Goal: Task Accomplishment & Management: Use online tool/utility

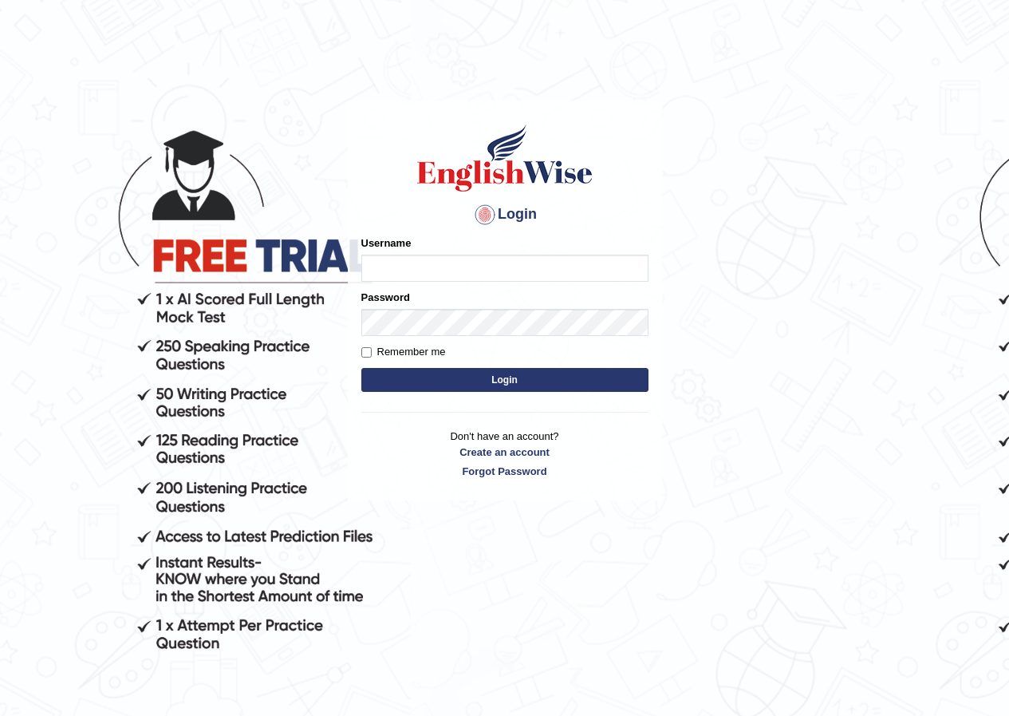
click at [483, 262] on input "Username" at bounding box center [504, 267] width 287 height 27
type input "manpreetk_parramatta"
click at [457, 376] on button "Login" at bounding box center [504, 380] width 287 height 24
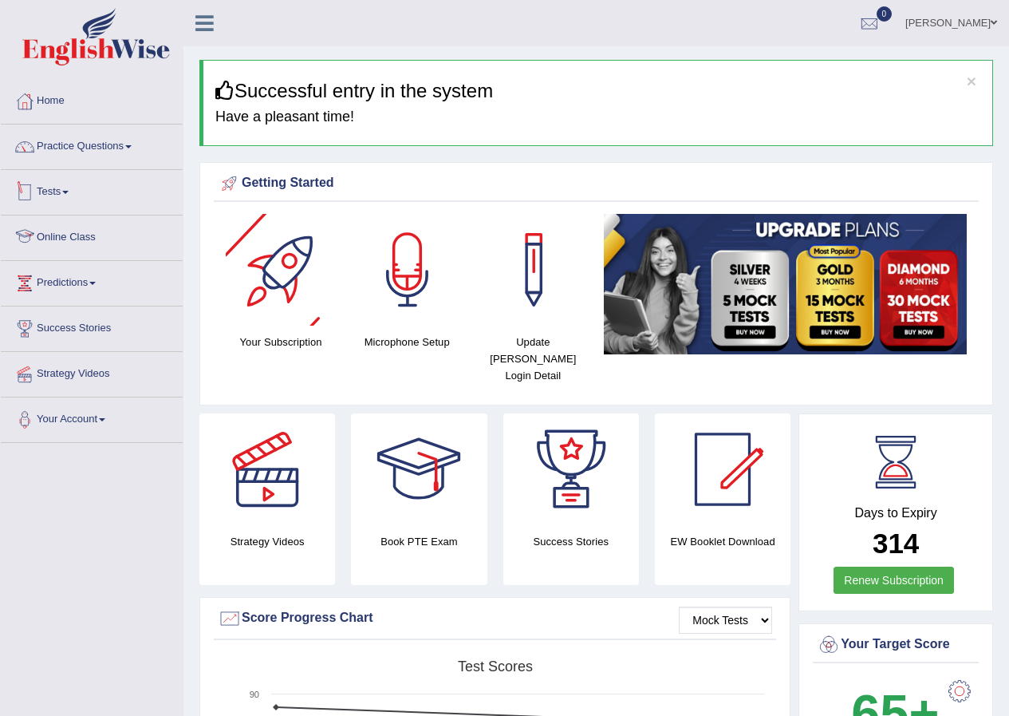
click at [43, 185] on link "Tests" at bounding box center [92, 190] width 182 height 40
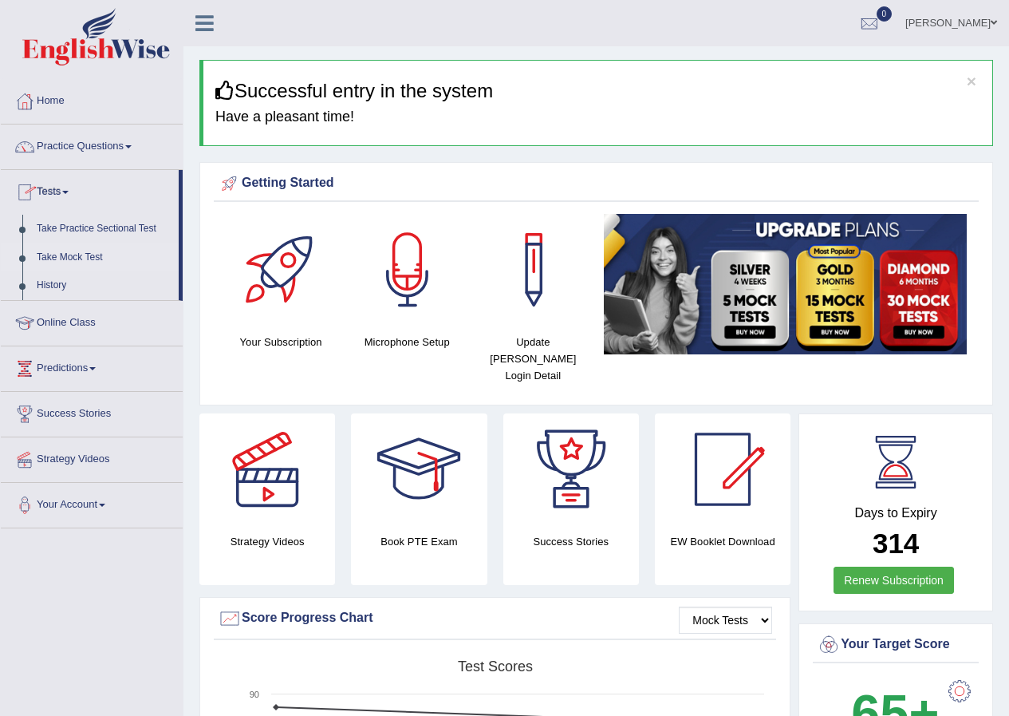
click at [75, 262] on link "Take Mock Test" at bounding box center [104, 257] width 149 height 29
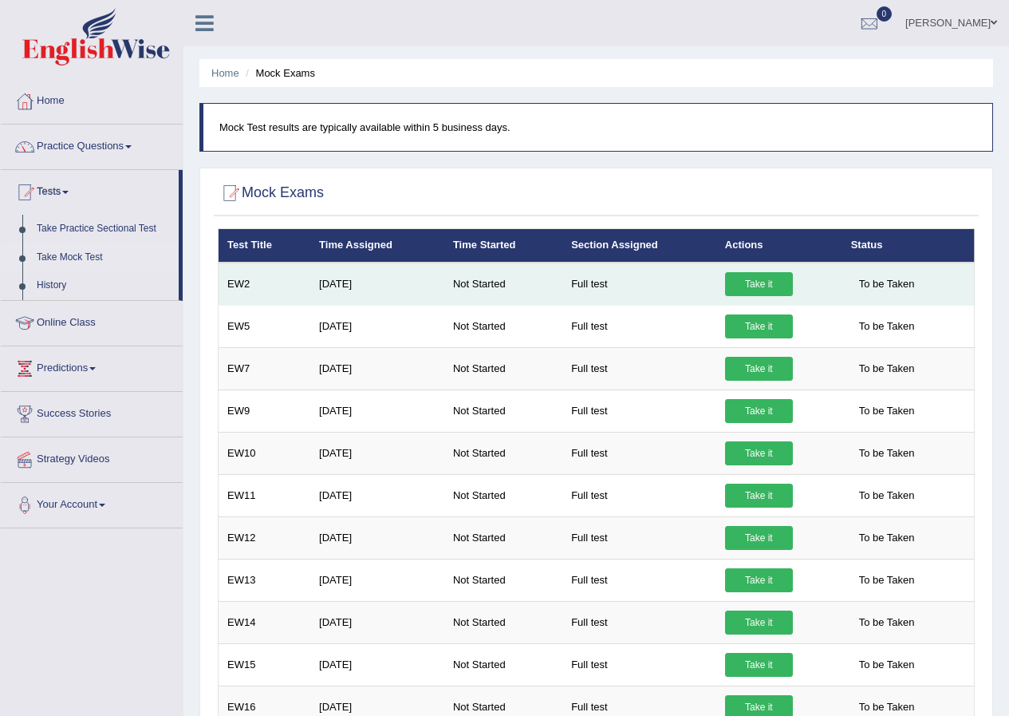
click at [755, 285] on link "Take it" at bounding box center [759, 284] width 68 height 24
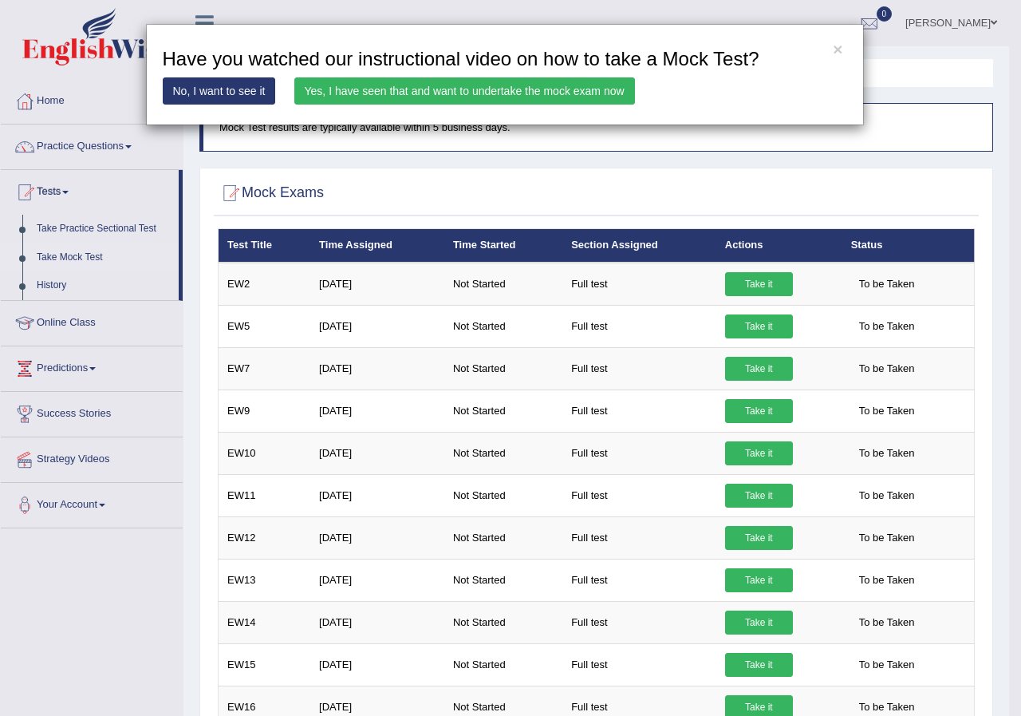
click at [497, 89] on link "Yes, I have seen that and want to undertake the mock exam now" at bounding box center [464, 90] width 341 height 27
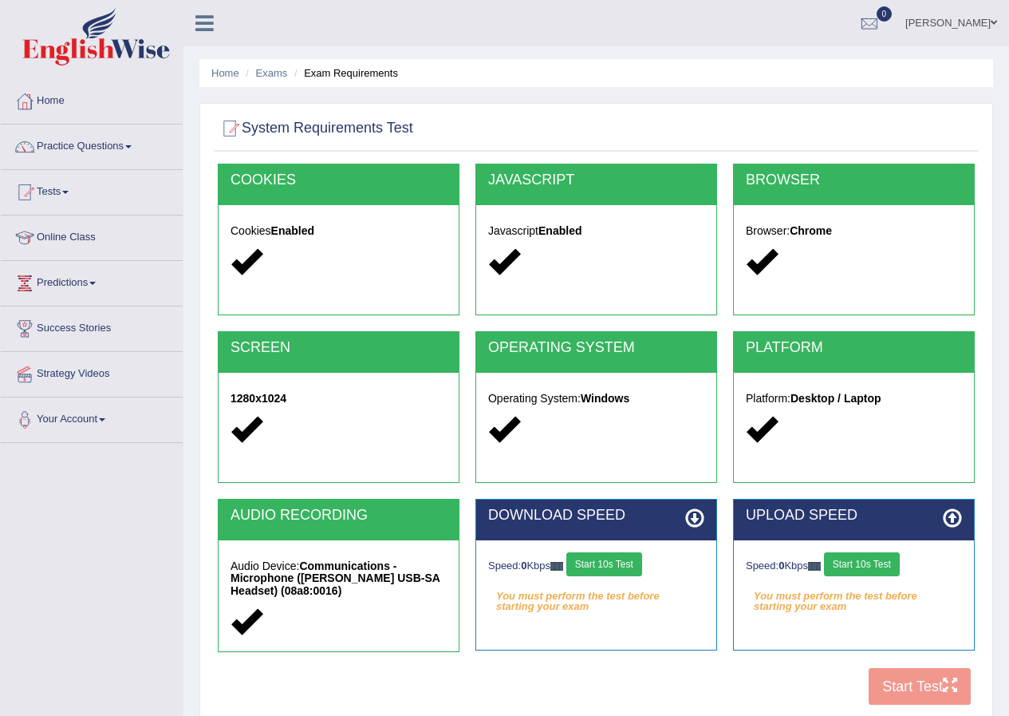
click at [624, 557] on button "Start 10s Test" at bounding box center [604, 564] width 76 height 24
click at [862, 570] on div "Speed: 0 Kbps Start 10s Test" at bounding box center [854, 566] width 216 height 28
click at [862, 570] on button "Start 10s Test" at bounding box center [862, 564] width 76 height 24
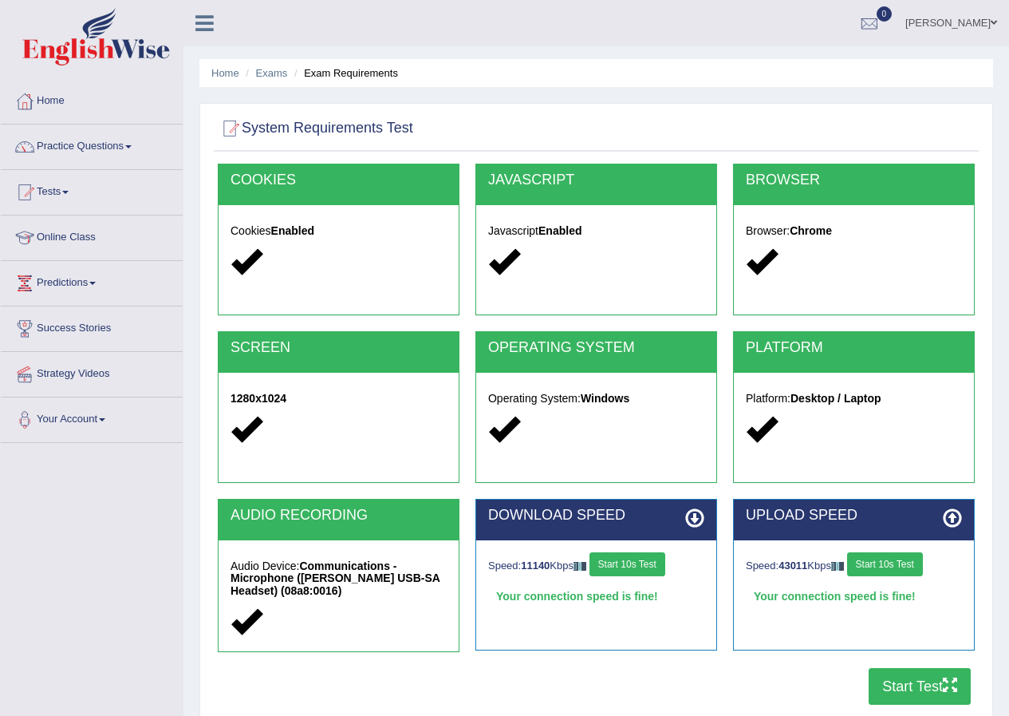
click at [929, 685] on button "Start Test" at bounding box center [920, 686] width 102 height 37
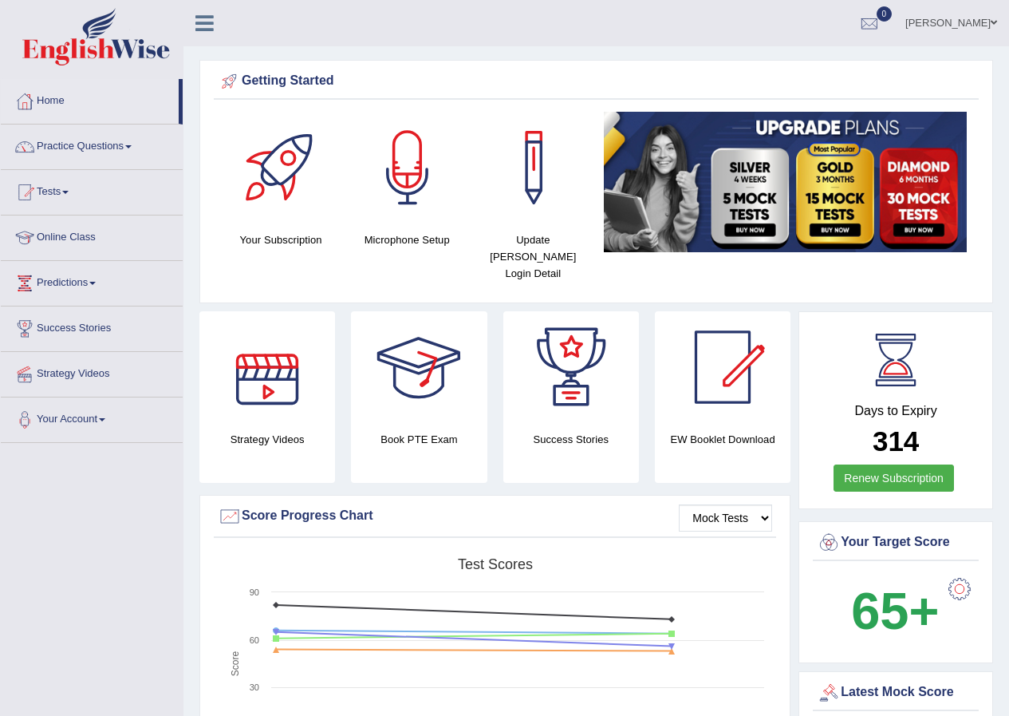
click at [981, 29] on link "[PERSON_NAME]" at bounding box center [951, 20] width 116 height 41
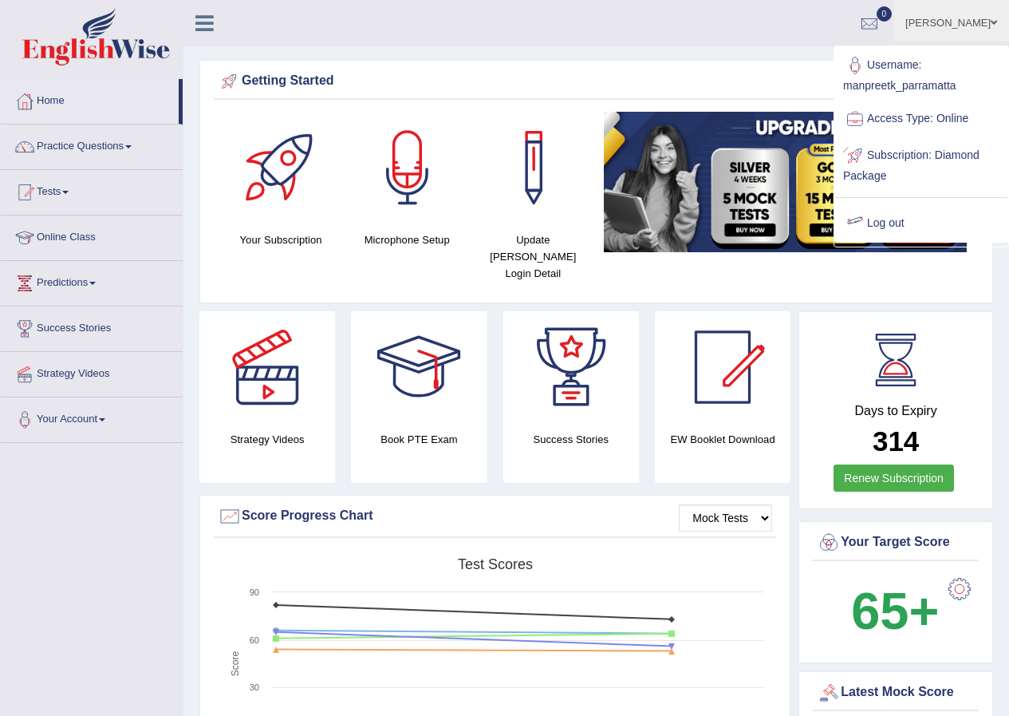
click at [874, 231] on link "Log out" at bounding box center [921, 223] width 172 height 37
